Goal: Check status: Check status

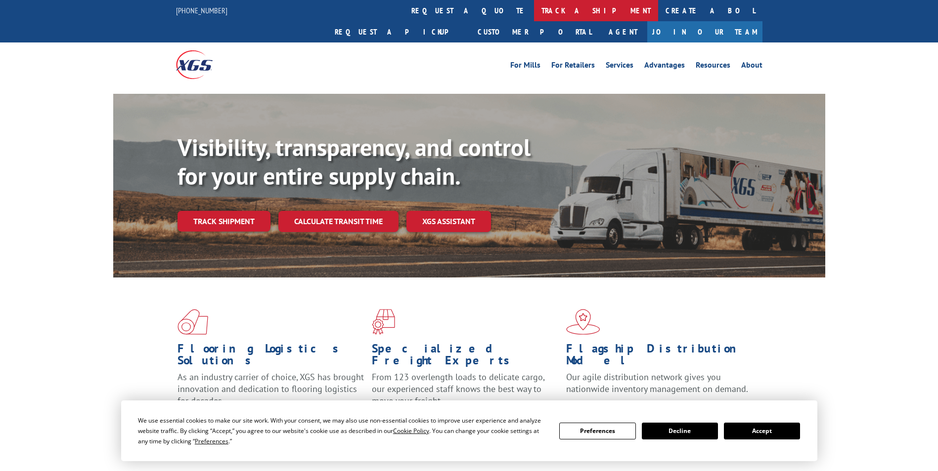
click at [534, 12] on link "track a shipment" at bounding box center [596, 10] width 124 height 21
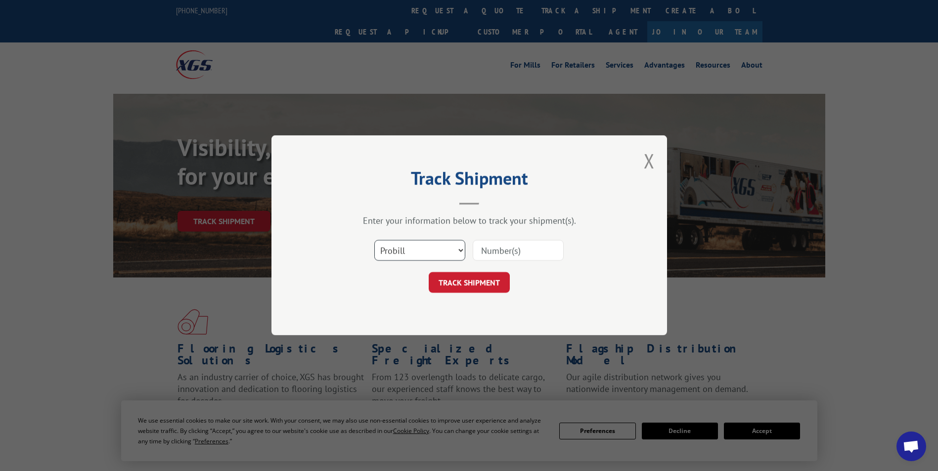
click at [407, 250] on select "Select category... Probill BOL PO" at bounding box center [419, 251] width 91 height 21
select select "bol"
click at [374, 241] on select "Select category... Probill BOL PO" at bounding box center [419, 251] width 91 height 21
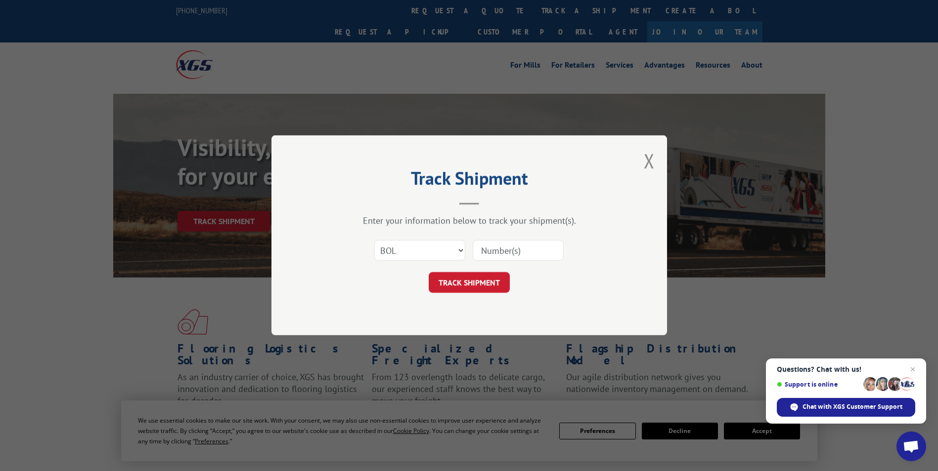
click at [503, 251] on input at bounding box center [517, 251] width 91 height 21
paste input "5193985"
type input "5193985"
click at [483, 280] on button "TRACK SHIPMENT" at bounding box center [468, 283] width 81 height 21
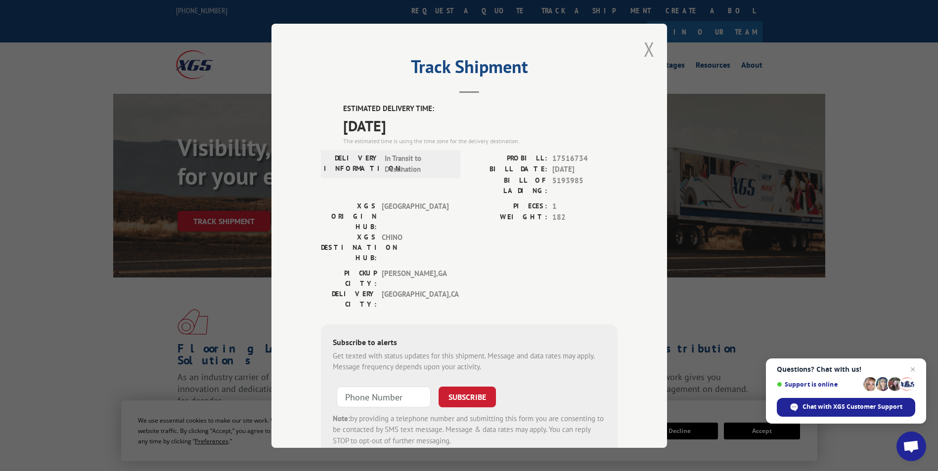
click at [643, 50] on button "Close modal" at bounding box center [648, 49] width 11 height 26
